Goal: Task Accomplishment & Management: Complete application form

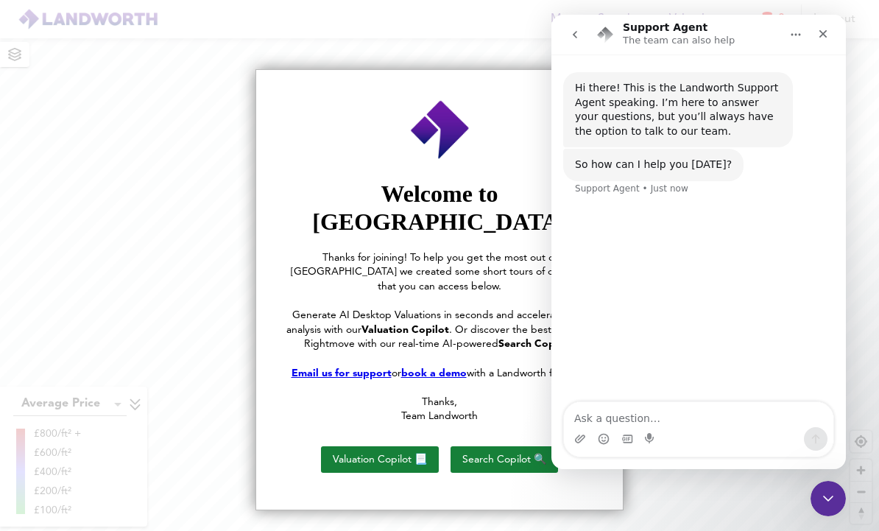
click at [821, 33] on icon "Close" at bounding box center [823, 34] width 8 height 8
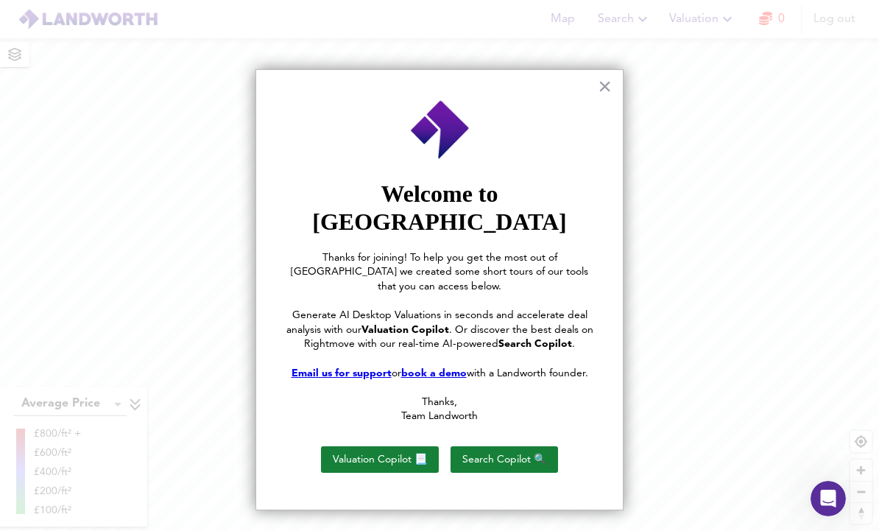
click at [599, 85] on button "×" at bounding box center [605, 86] width 14 height 24
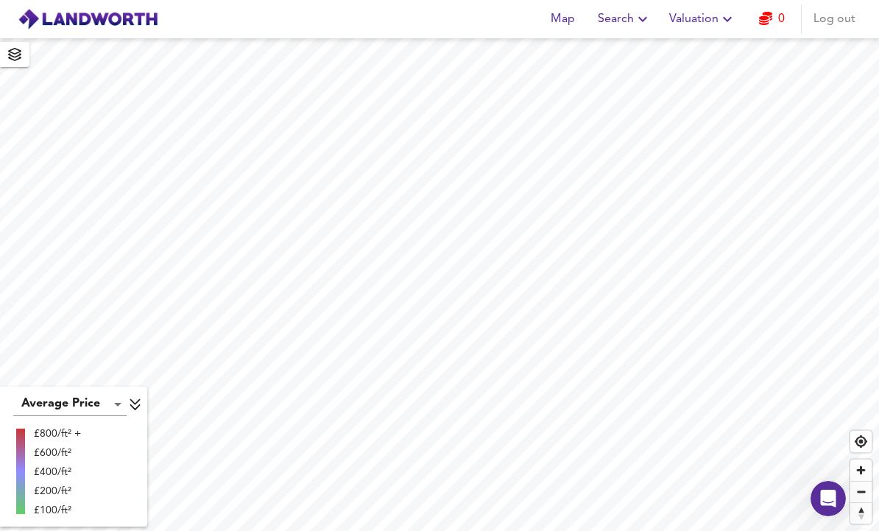
click at [779, 21] on link "0" at bounding box center [772, 19] width 26 height 21
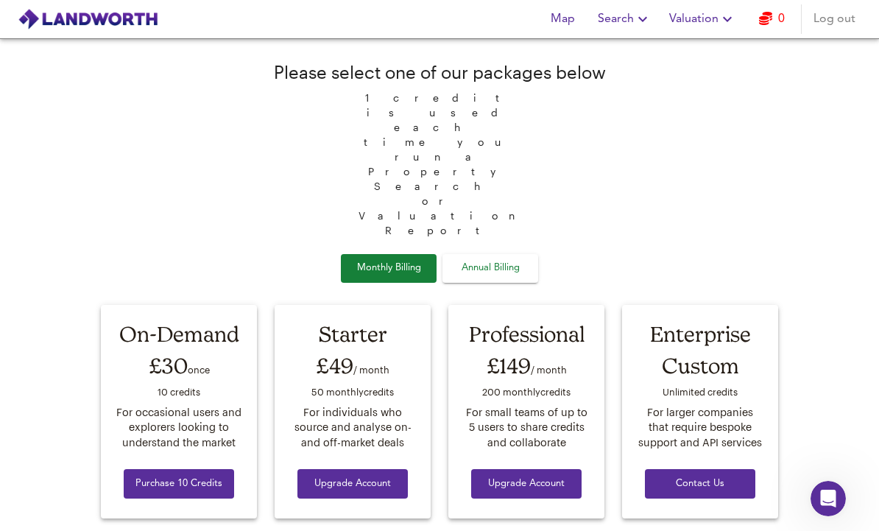
click at [851, 10] on span "Log out" at bounding box center [834, 19] width 42 height 21
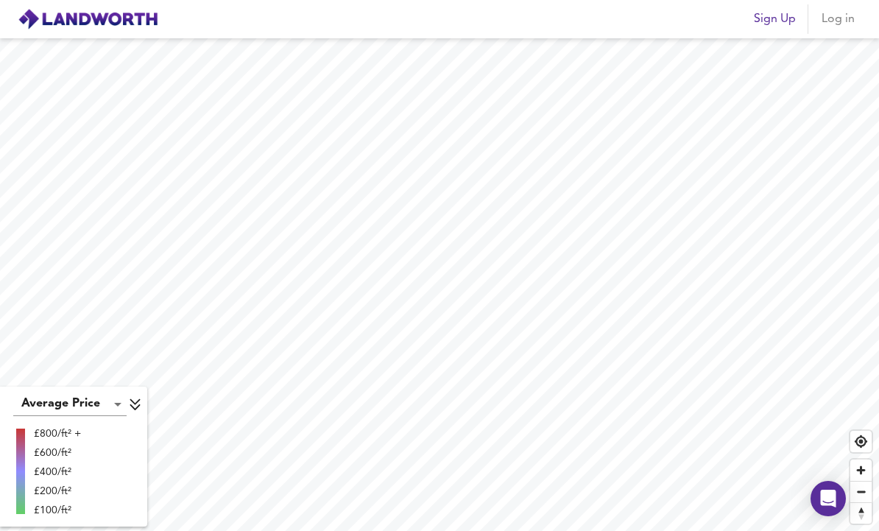
click at [832, 26] on span "Log in" at bounding box center [837, 19] width 35 height 21
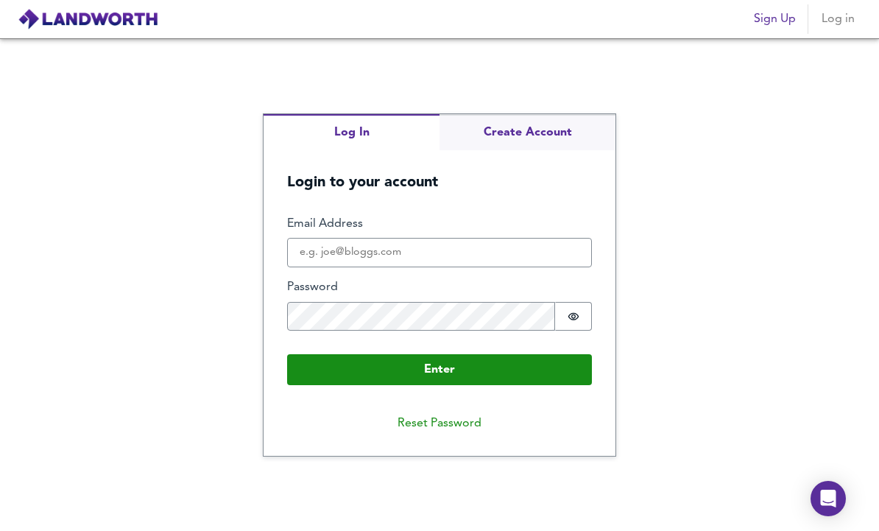
click at [589, 146] on div "Log In Create Account Login to your account Enter Email Address Password Passwo…" at bounding box center [439, 285] width 352 height 342
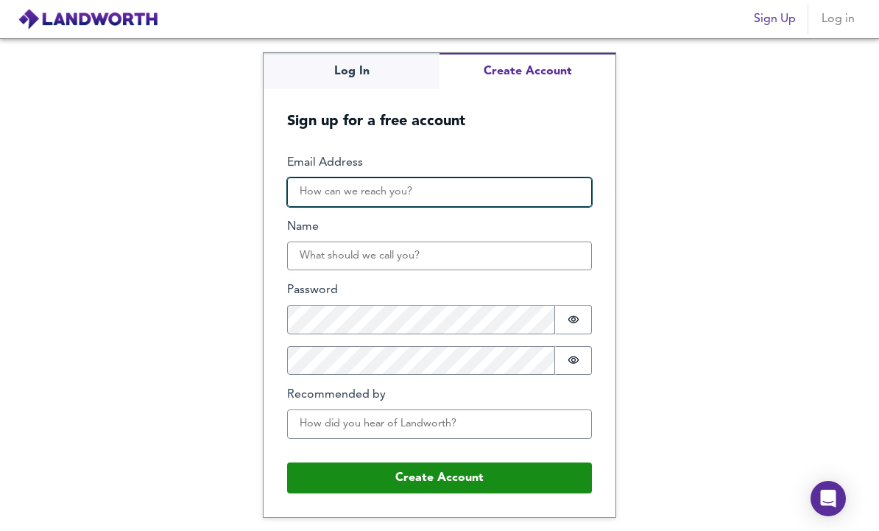
click at [524, 207] on input "Email Address" at bounding box center [439, 191] width 305 height 29
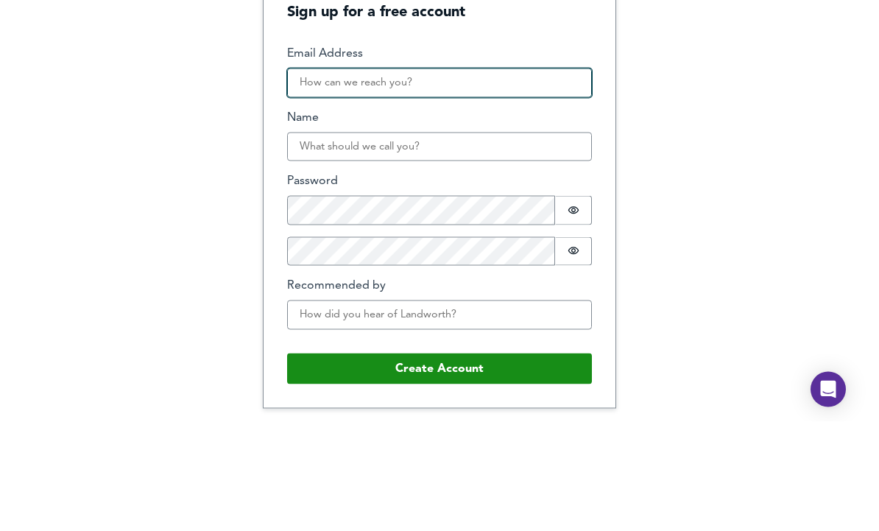
type input "[EMAIL_ADDRESS][DOMAIN_NAME]"
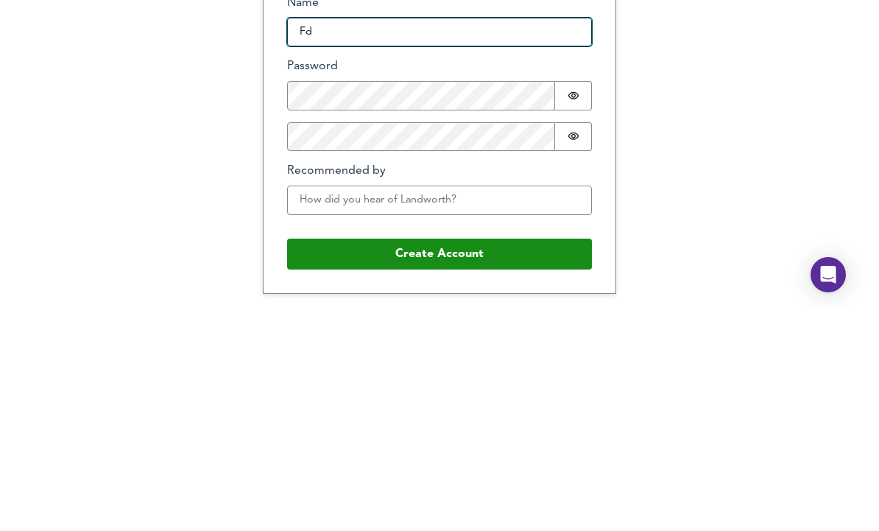
type input "Fd"
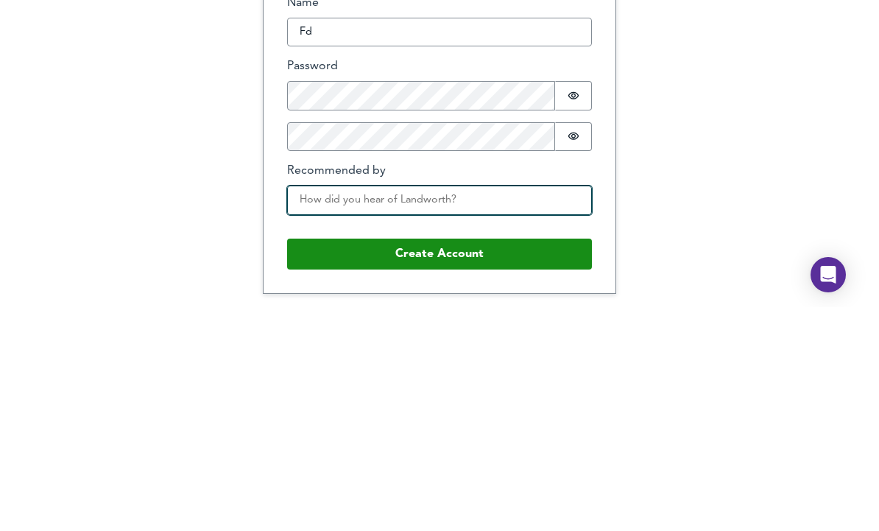
click at [311, 409] on input "Recommended by" at bounding box center [439, 423] width 305 height 29
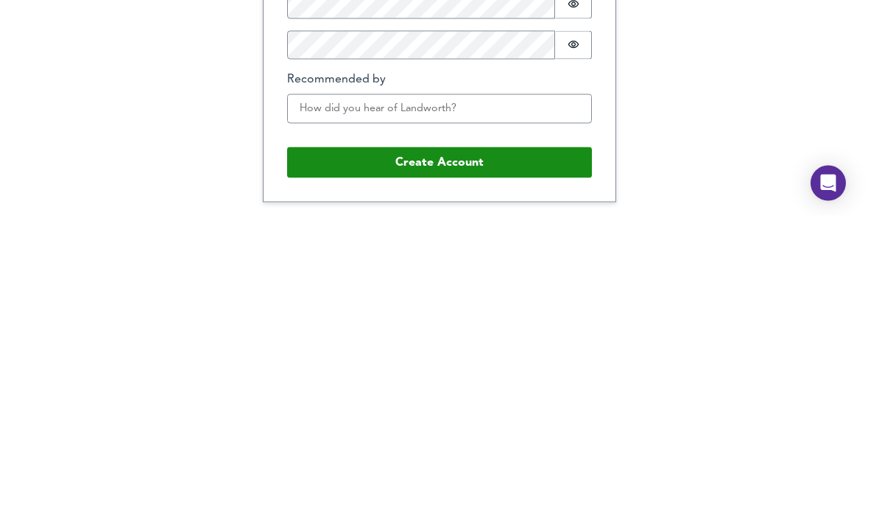
click at [549, 462] on button "Create Account" at bounding box center [439, 477] width 305 height 31
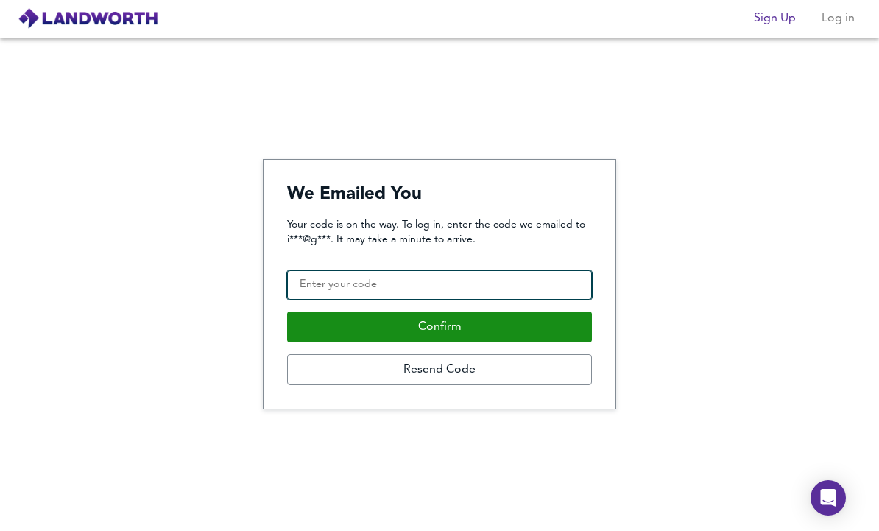
click at [471, 271] on input "Confirmation Code" at bounding box center [439, 285] width 305 height 29
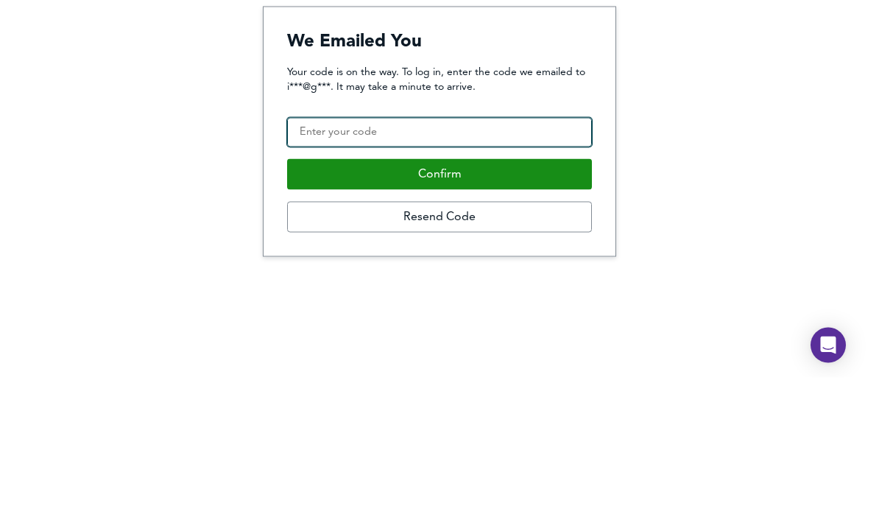
click at [402, 271] on input "Confirmation Code" at bounding box center [439, 285] width 305 height 29
paste input "208932"
type input "208932"
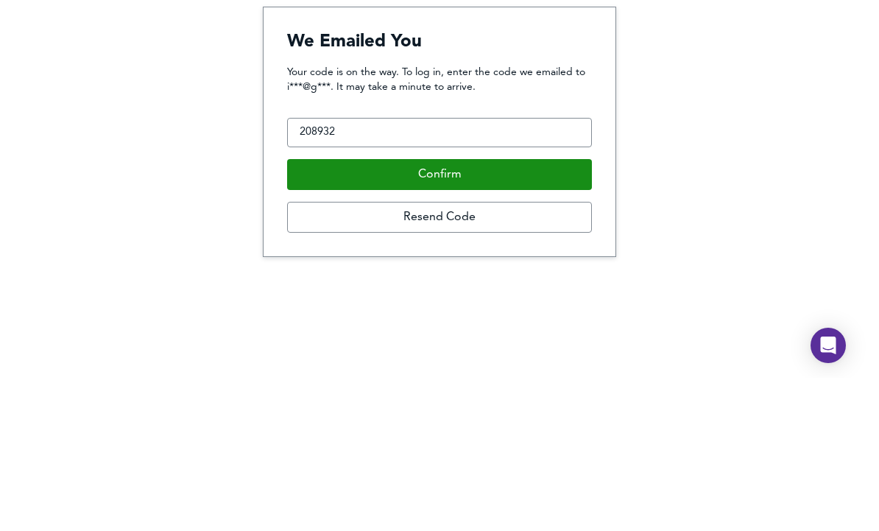
click at [513, 312] on button "Confirm" at bounding box center [439, 327] width 305 height 31
